Goal: Ask a question: Seek information or help from site administrators or community

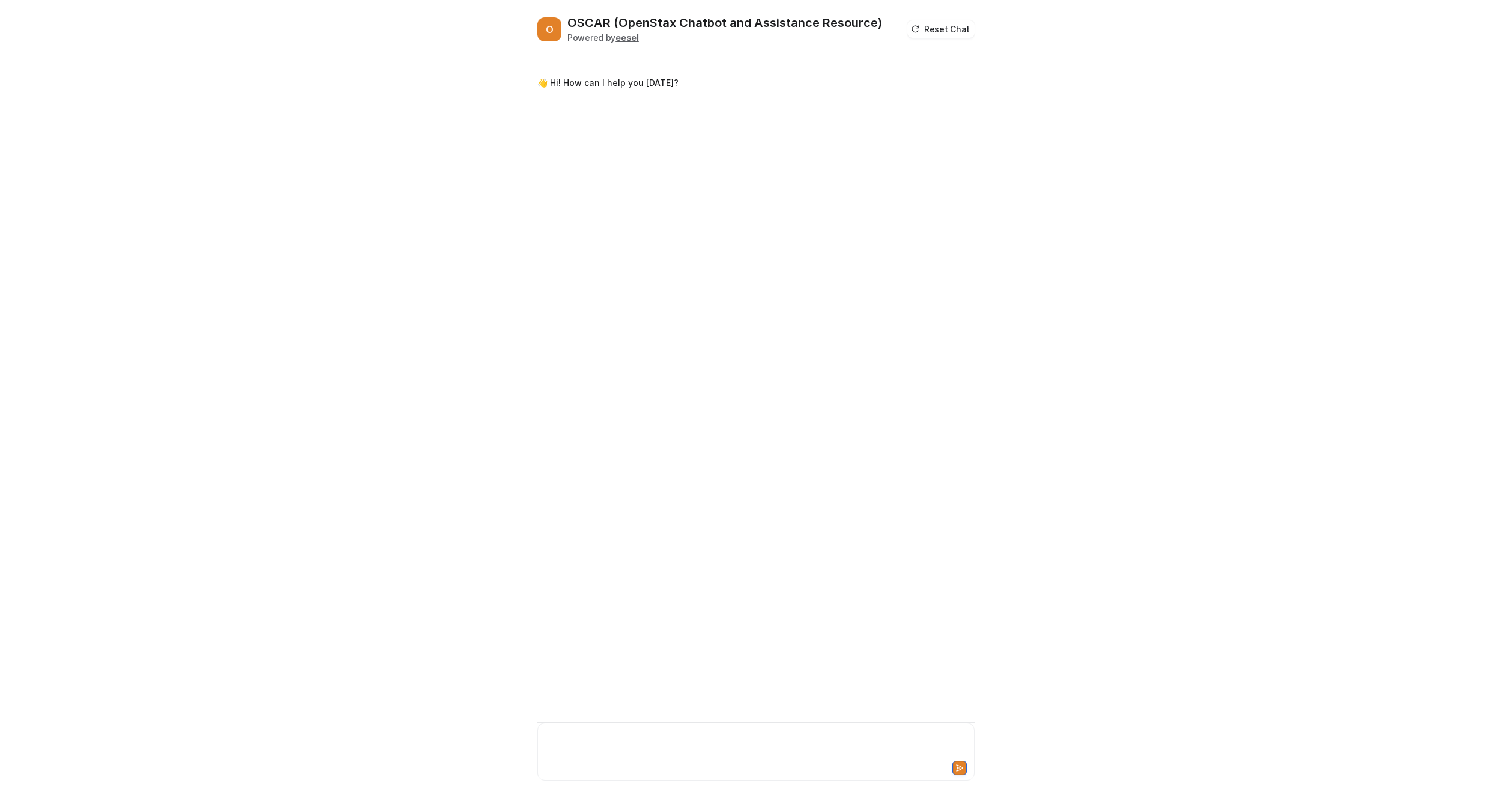
click at [636, 737] on div at bounding box center [756, 744] width 431 height 28
drag, startPoint x: 702, startPoint y: 117, endPoint x: 969, endPoint y: 122, distance: 267.0
click at [969, 122] on div "i need to get reimbursed for some travel expenses, how do i do that?" at bounding box center [825, 114] width 299 height 29
copy p "i need to get reimbursed for some travel expenses, how do i do that?"
click at [764, 737] on div at bounding box center [756, 744] width 431 height 28
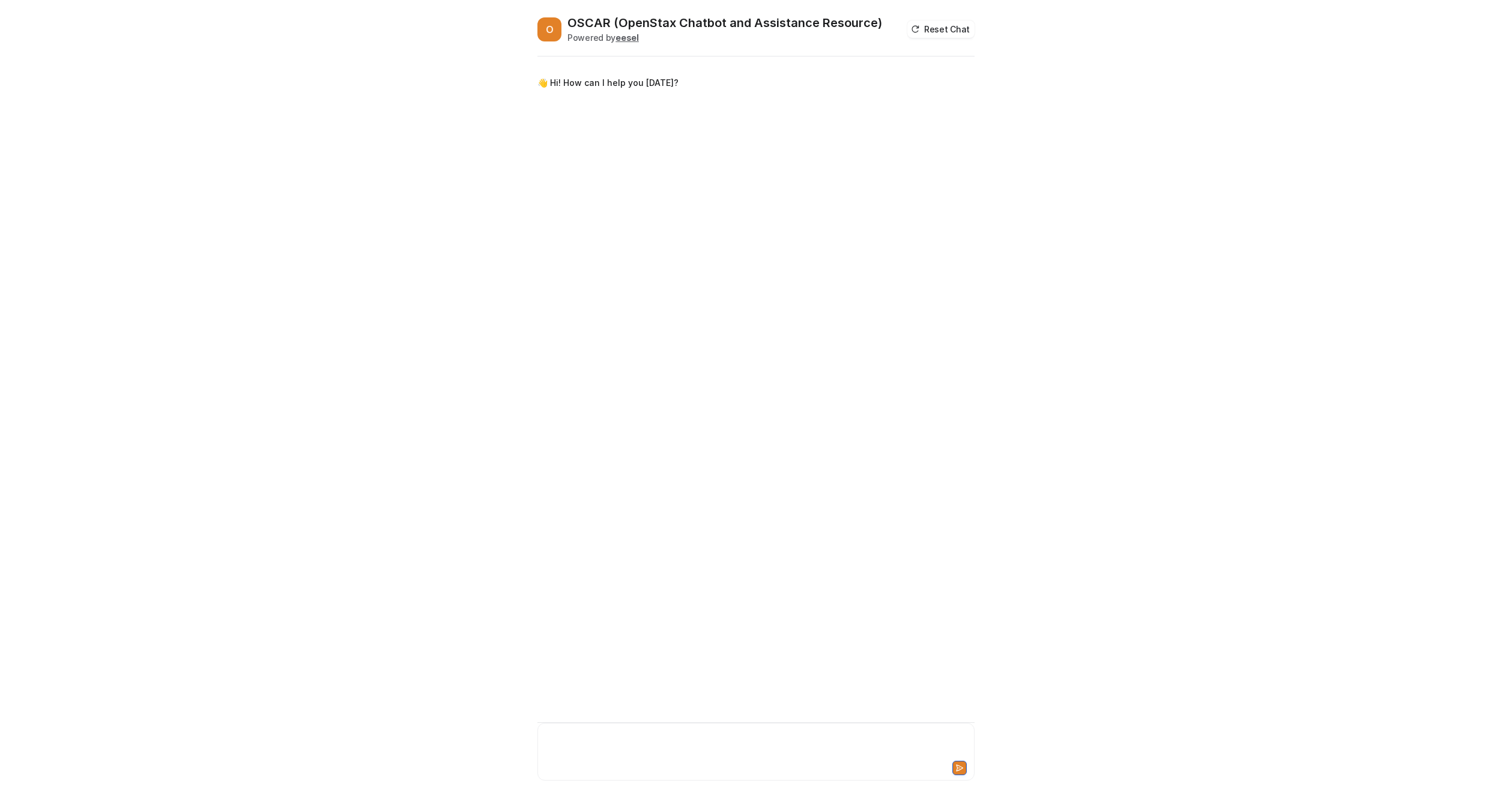
paste div
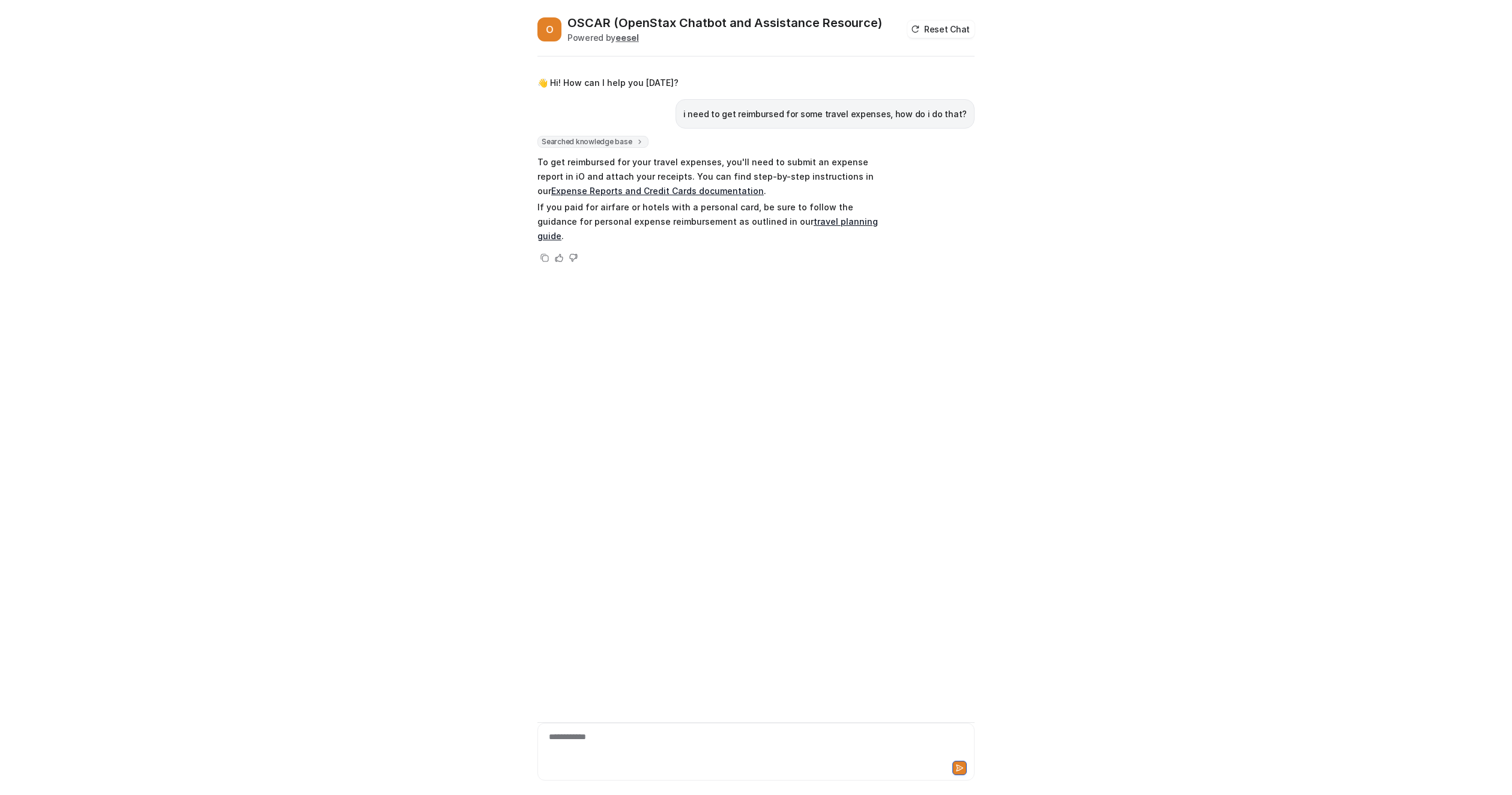
click at [619, 188] on link "Expense Reports and Credit Cards documentation" at bounding box center [657, 191] width 213 height 11
